Goal: Find contact information: Find contact information

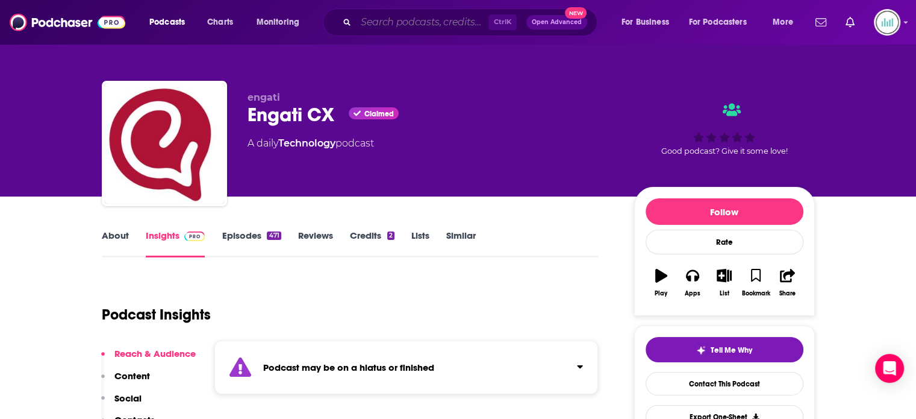
drag, startPoint x: 383, startPoint y: 25, endPoint x: 436, endPoint y: 31, distance: 53.3
click at [383, 25] on input "Search podcasts, credits, & more..." at bounding box center [422, 22] width 133 height 19
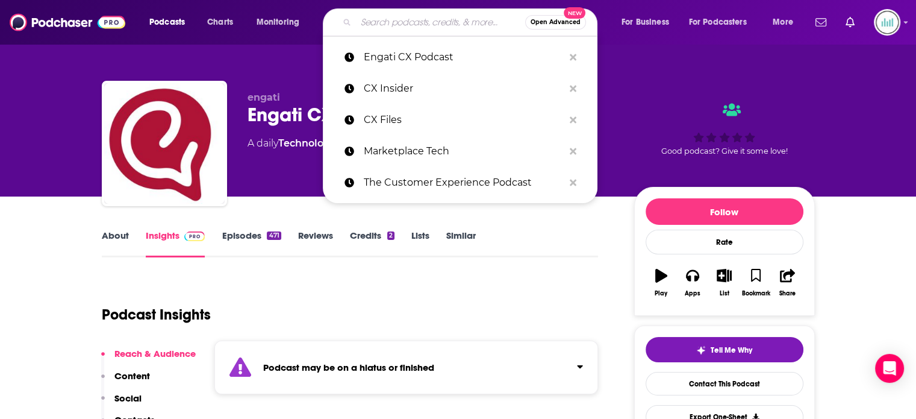
paste input "The CMO Podcast"
type input "The CMO Podcast"
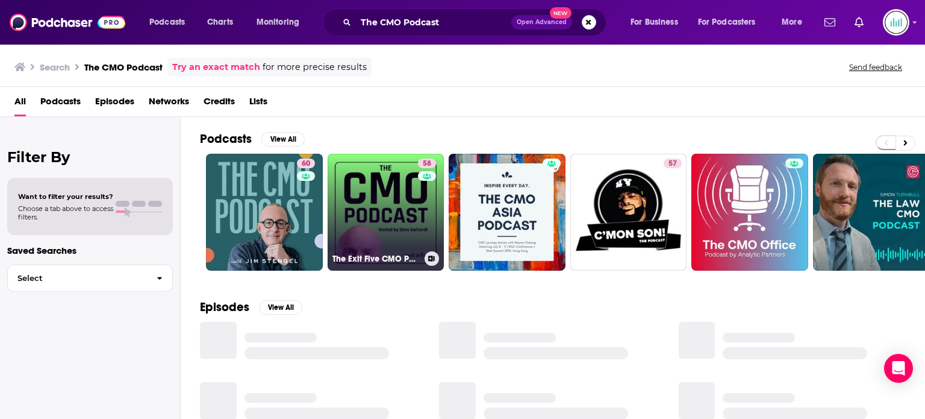
click at [378, 195] on link "58 The Exit Five CMO Podcast (Hosted by [PERSON_NAME])" at bounding box center [386, 212] width 117 height 117
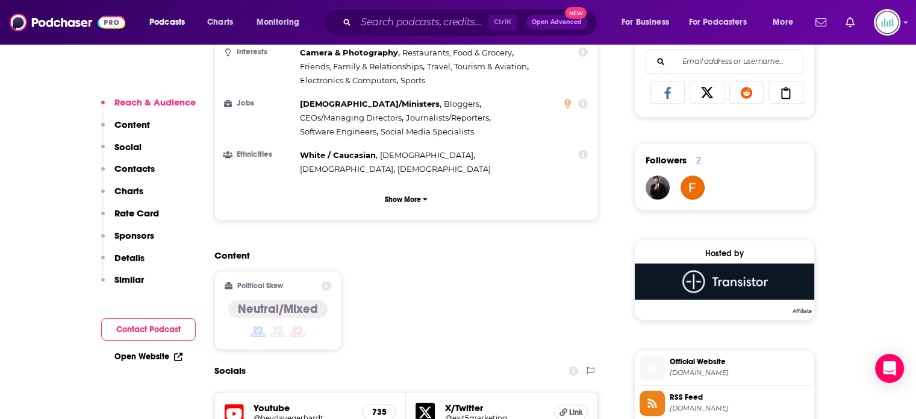
scroll to position [964, 0]
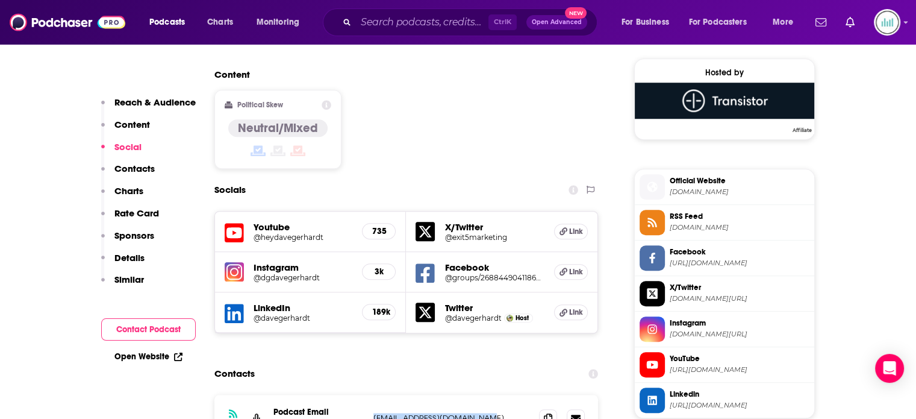
drag, startPoint x: 492, startPoint y: 352, endPoint x: 359, endPoint y: 354, distance: 132.5
click at [0, 0] on div "Podcast Email DGMG [EMAIL_ADDRESS][DOMAIN_NAME] [EMAIL_ADDRESS][DOMAIN_NAME]" at bounding box center [0, 0] width 0 height 0
copy div "[EMAIL_ADDRESS][DOMAIN_NAME]"
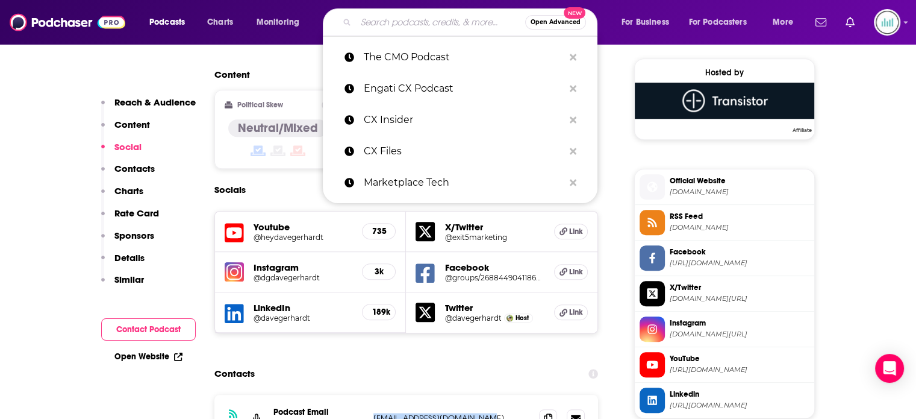
click at [397, 21] on input "Search podcasts, credits, & more..." at bounding box center [440, 22] width 169 height 19
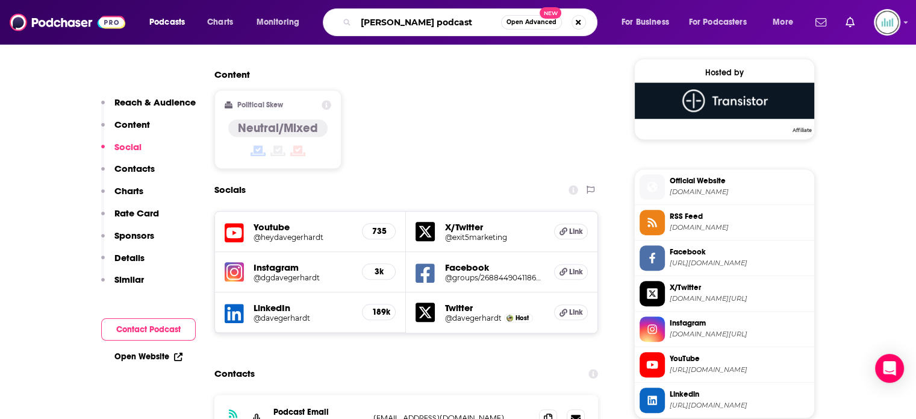
type input "[PERSON_NAME] podcasts"
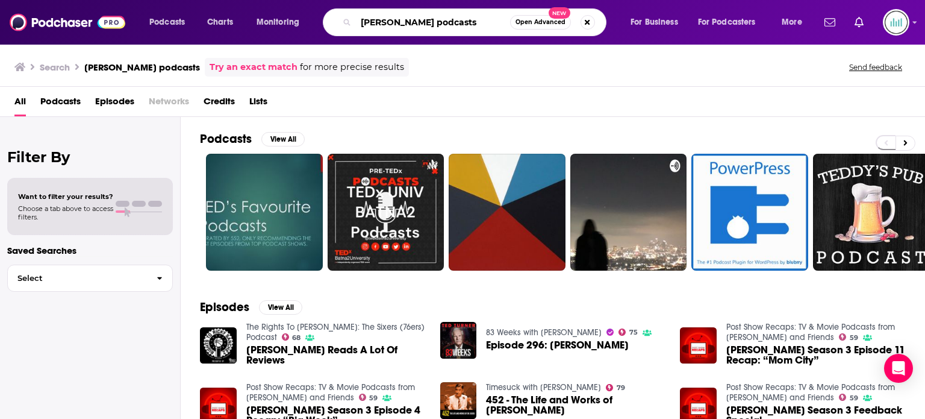
click at [457, 21] on input "[PERSON_NAME] podcasts" at bounding box center [433, 22] width 154 height 19
click at [590, 15] on span "Open Advanced New" at bounding box center [552, 22] width 85 height 14
click at [585, 19] on button "Search podcasts, credits, & more..." at bounding box center [588, 22] width 14 height 14
type input "Hello [DATE]"
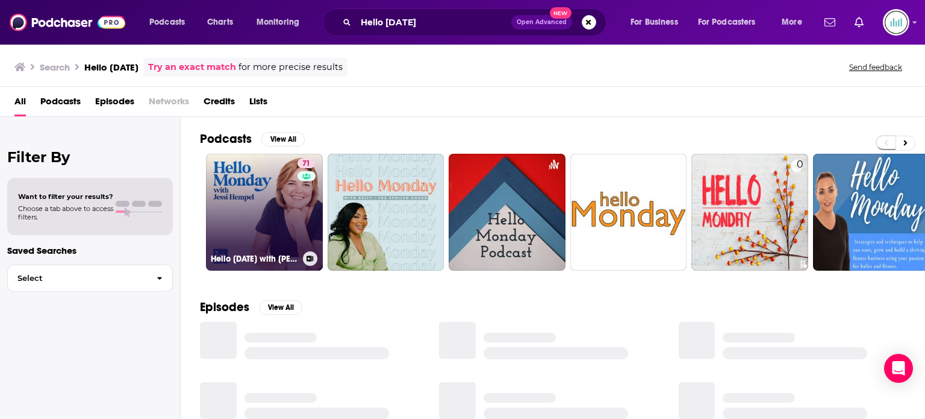
click at [265, 192] on link "71 Hello [DATE] with [PERSON_NAME]" at bounding box center [264, 212] width 117 height 117
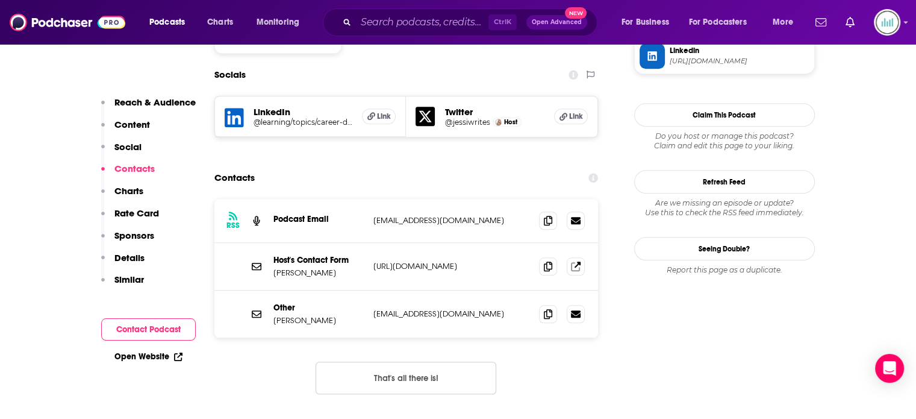
scroll to position [1084, 0]
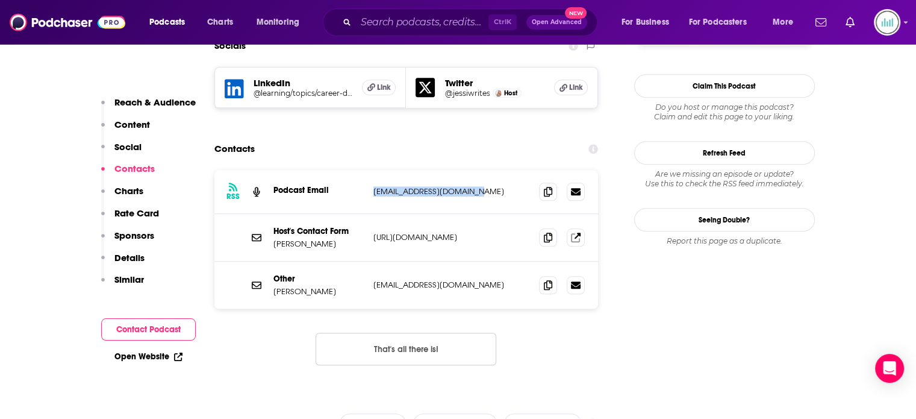
drag, startPoint x: 481, startPoint y: 133, endPoint x: 370, endPoint y: 133, distance: 111.4
click at [370, 170] on div "RSS Podcast Email [EMAIL_ADDRESS][DOMAIN_NAME] [EMAIL_ADDRESS][DOMAIN_NAME]" at bounding box center [406, 192] width 384 height 44
copy p "[EMAIL_ADDRESS][DOMAIN_NAME]"
click at [548, 279] on icon at bounding box center [548, 284] width 8 height 10
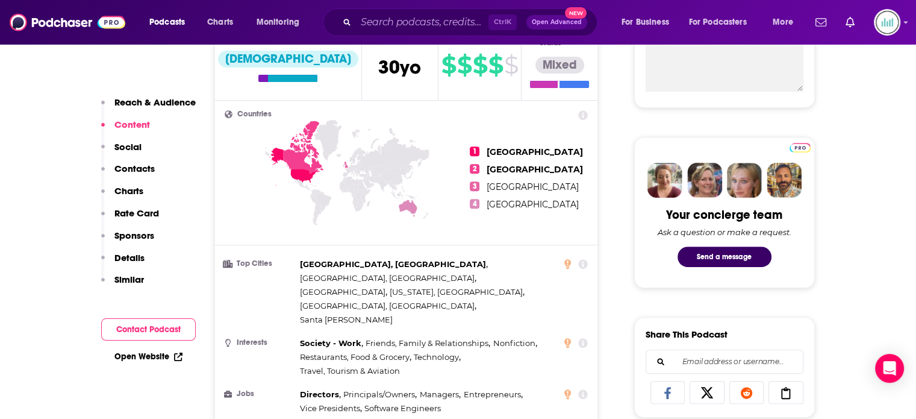
scroll to position [241, 0]
